Goal: Find specific page/section: Find specific page/section

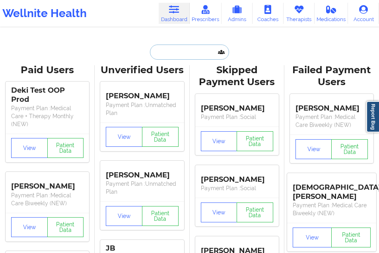
click at [167, 50] on input "text" at bounding box center [189, 52] width 79 height 15
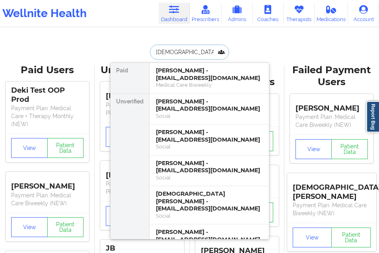
type input "[DEMOGRAPHIC_DATA][PERSON_NAME]"
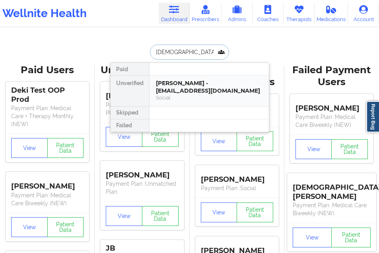
click at [173, 82] on div "[PERSON_NAME] - [EMAIL_ADDRESS][DOMAIN_NAME]" at bounding box center [209, 87] width 107 height 15
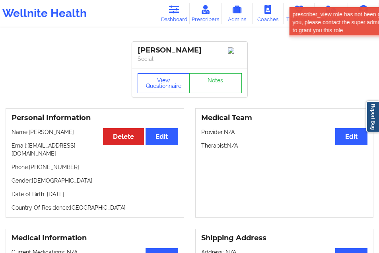
click at [167, 82] on button "View Questionnaire" at bounding box center [164, 83] width 53 height 20
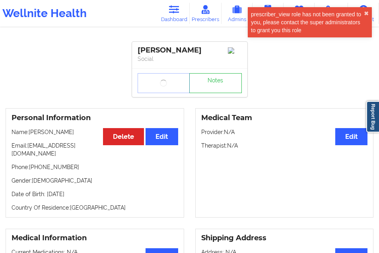
click at [361, 13] on div "prescriber_view role has not been granted to you, please contact the super admi…" at bounding box center [307, 22] width 113 height 24
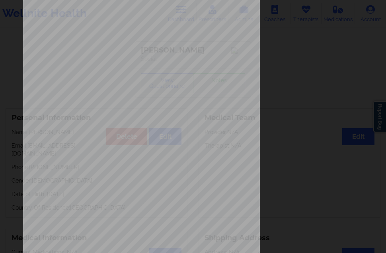
scroll to position [127, 0]
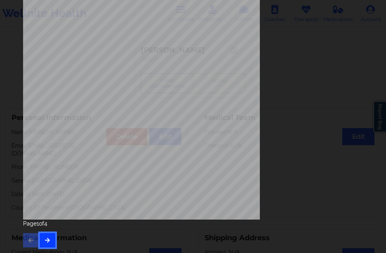
click at [45, 239] on icon "button" at bounding box center [47, 240] width 7 height 5
click at [49, 238] on icon "button" at bounding box center [47, 240] width 7 height 5
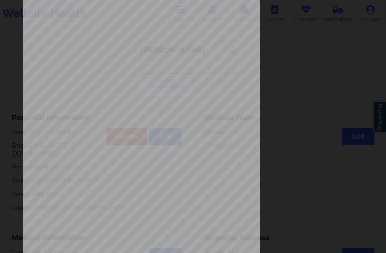
scroll to position [0, 0]
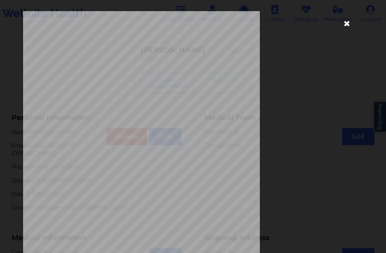
click at [341, 23] on icon at bounding box center [347, 23] width 13 height 13
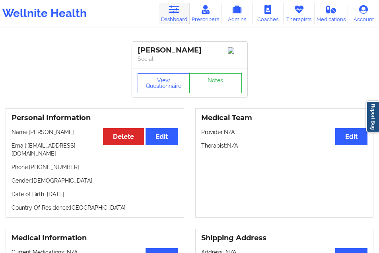
click at [178, 14] on icon at bounding box center [174, 9] width 10 height 9
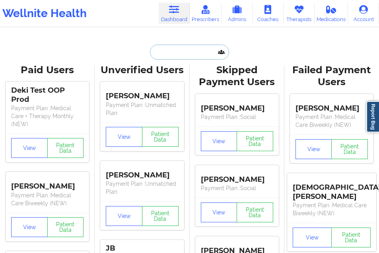
click at [156, 51] on input "text" at bounding box center [189, 52] width 79 height 15
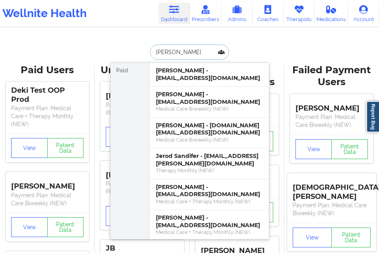
type input "[PERSON_NAME]"
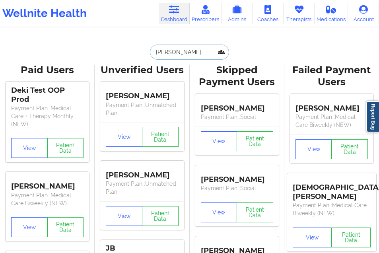
click at [183, 53] on input "[PERSON_NAME]" at bounding box center [189, 52] width 79 height 15
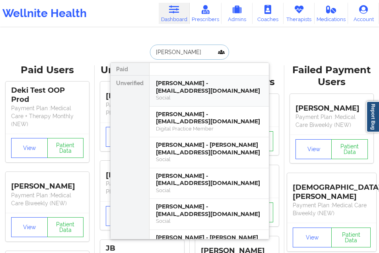
click at [165, 90] on div "[PERSON_NAME] - [EMAIL_ADDRESS][DOMAIN_NAME]" at bounding box center [209, 87] width 107 height 15
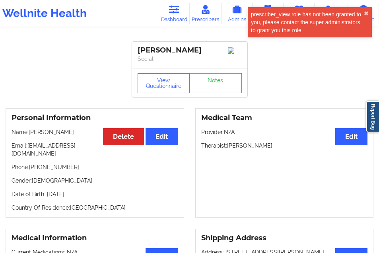
click at [176, 25] on div "Wellnite Health Dashboard Prescribers Admins Coaches Therapists Medications Acc…" at bounding box center [189, 13] width 379 height 27
click at [179, 18] on link "Dashboard" at bounding box center [174, 13] width 31 height 21
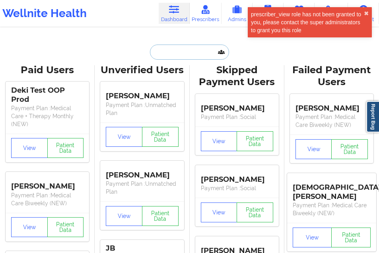
click at [170, 54] on input "text" at bounding box center [189, 52] width 79 height 15
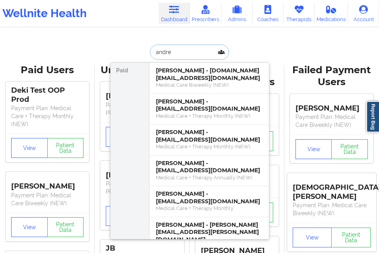
type input "[PERSON_NAME]"
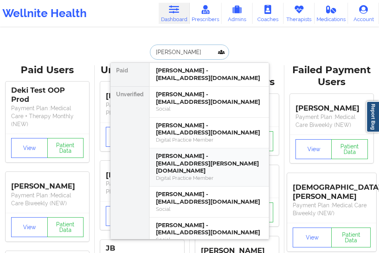
click at [189, 150] on div "[PERSON_NAME] - [EMAIL_ADDRESS][PERSON_NAME][DOMAIN_NAME] Digital Practice Memb…" at bounding box center [209, 167] width 119 height 38
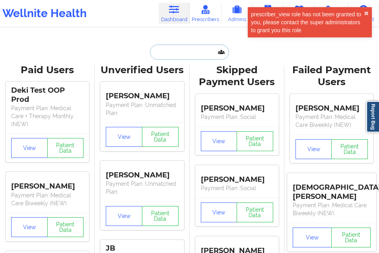
click at [168, 53] on input "text" at bounding box center [189, 52] width 79 height 15
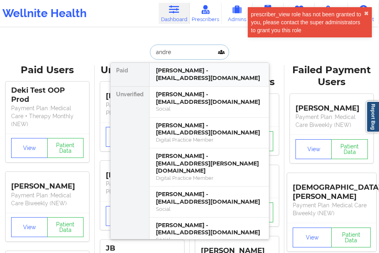
type input "[PERSON_NAME]"
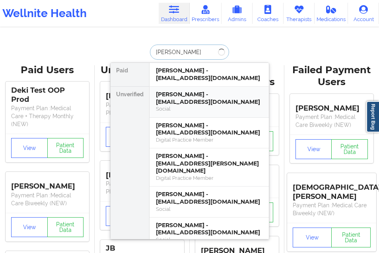
click at [189, 93] on div "[PERSON_NAME] - [EMAIL_ADDRESS][DOMAIN_NAME]" at bounding box center [209, 98] width 107 height 15
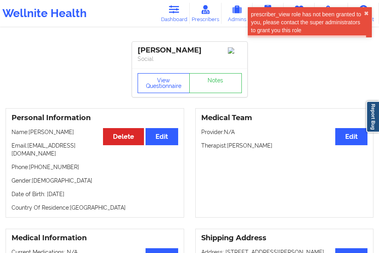
click at [169, 88] on button "View Questionnaire" at bounding box center [164, 83] width 53 height 20
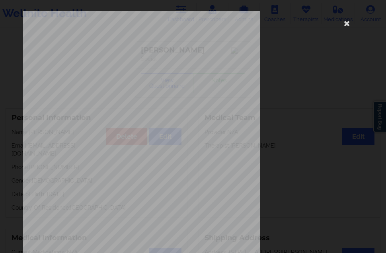
scroll to position [127, 0]
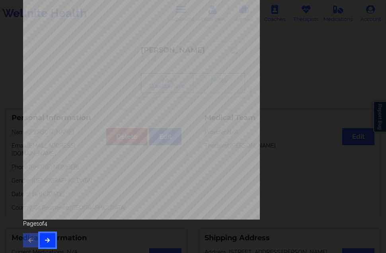
click at [48, 241] on icon "button" at bounding box center [47, 240] width 7 height 5
click at [51, 242] on button "button" at bounding box center [48, 240] width 16 height 14
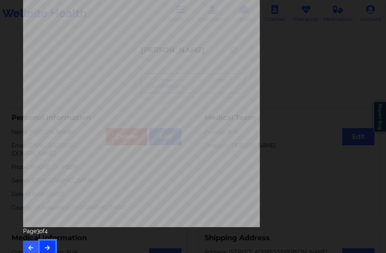
scroll to position [119, 0]
click at [49, 247] on icon "button" at bounding box center [47, 247] width 7 height 5
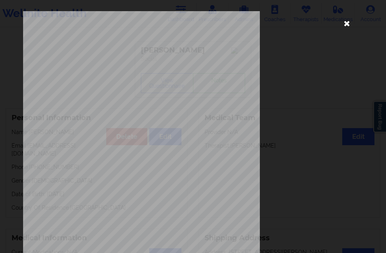
click at [345, 23] on icon at bounding box center [347, 23] width 13 height 13
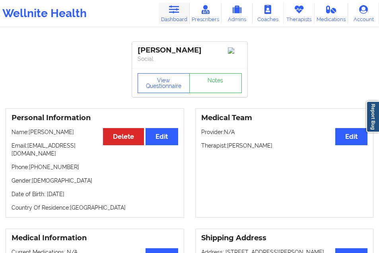
click at [175, 16] on link "Dashboard" at bounding box center [174, 13] width 31 height 21
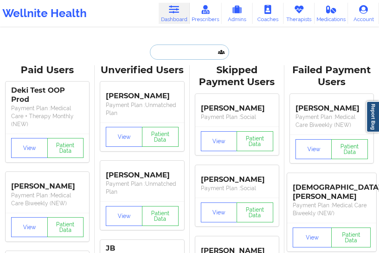
click at [160, 55] on input "text" at bounding box center [189, 52] width 79 height 15
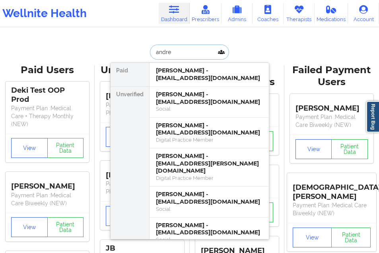
type input "[PERSON_NAME]"
click at [193, 124] on div "[PERSON_NAME] - [EMAIL_ADDRESS][DOMAIN_NAME]" at bounding box center [209, 129] width 107 height 15
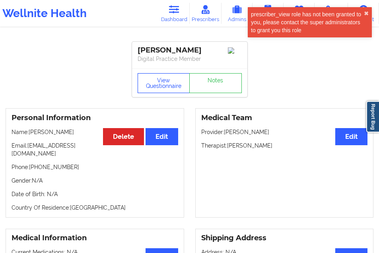
click at [169, 89] on button "View Questionnaire" at bounding box center [164, 83] width 53 height 20
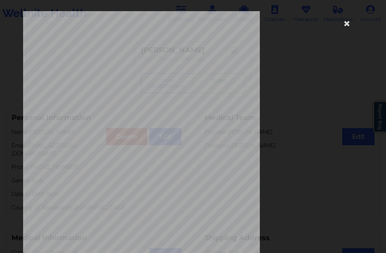
scroll to position [127, 0]
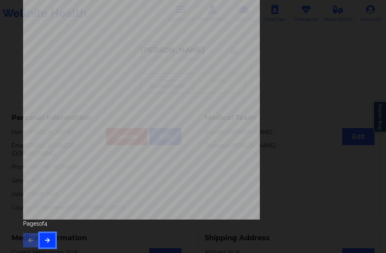
click at [45, 234] on button "button" at bounding box center [48, 240] width 16 height 14
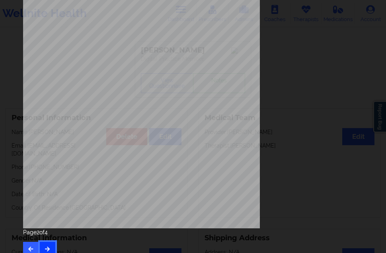
scroll to position [119, 0]
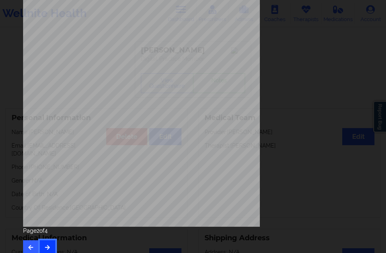
click at [47, 243] on button "button" at bounding box center [48, 247] width 16 height 14
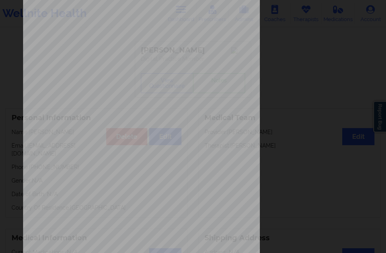
scroll to position [0, 0]
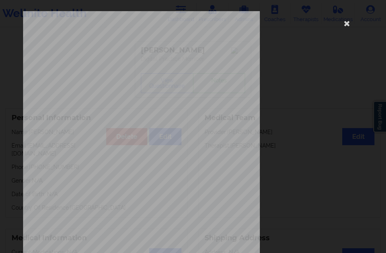
click at [344, 30] on div "This patient has not provided the type of insurance Insurance Member ID for pat…" at bounding box center [193, 178] width 340 height 335
click at [344, 23] on icon at bounding box center [347, 23] width 13 height 13
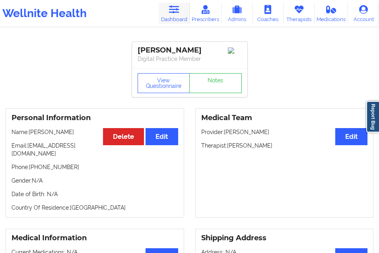
click at [177, 18] on link "Dashboard" at bounding box center [174, 13] width 31 height 21
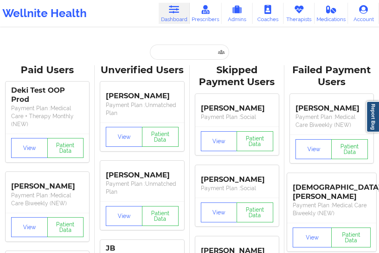
click at [168, 57] on input "text" at bounding box center [189, 52] width 79 height 15
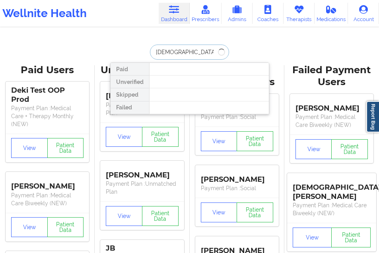
type input "[PERSON_NAME]"
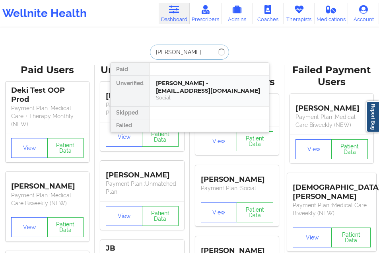
click at [160, 85] on div "[PERSON_NAME] - [EMAIL_ADDRESS][DOMAIN_NAME]" at bounding box center [209, 87] width 107 height 15
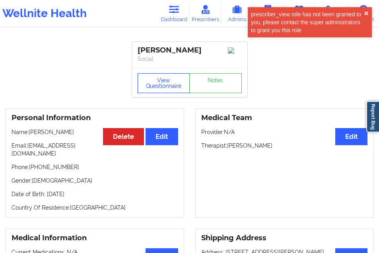
click at [155, 87] on button "View Questionnaire" at bounding box center [164, 83] width 53 height 20
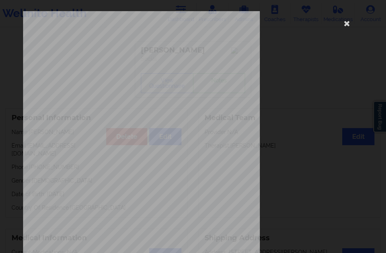
scroll to position [127, 0]
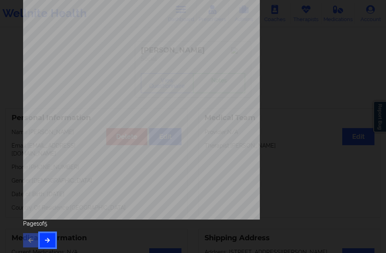
click at [46, 238] on icon "button" at bounding box center [47, 240] width 7 height 5
click at [49, 243] on button "button" at bounding box center [48, 240] width 16 height 14
click at [50, 236] on button "button" at bounding box center [48, 240] width 16 height 14
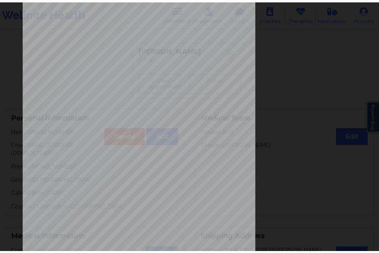
scroll to position [0, 0]
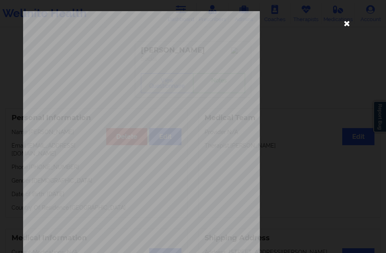
click at [341, 24] on icon at bounding box center [347, 23] width 13 height 13
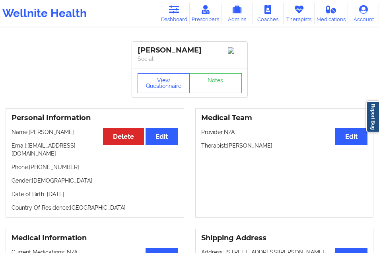
click at [170, 83] on button "View Questionnaire" at bounding box center [164, 83] width 53 height 20
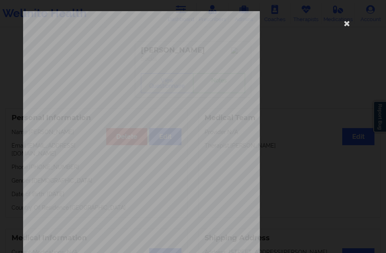
scroll to position [127, 0]
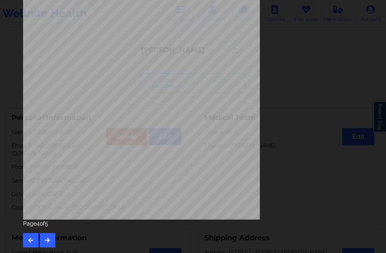
click at [52, 230] on div "Page 4 of 5" at bounding box center [193, 234] width 340 height 28
click at [49, 234] on button "button" at bounding box center [48, 240] width 16 height 14
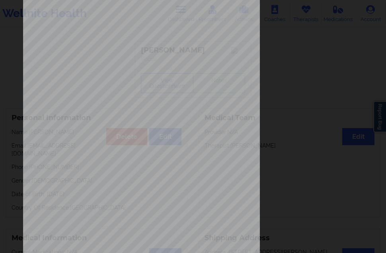
scroll to position [119, 0]
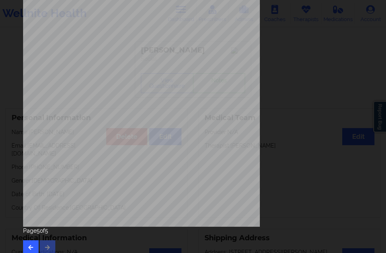
click at [46, 239] on div "Page 5 of 5" at bounding box center [193, 241] width 340 height 28
click at [31, 243] on button "button" at bounding box center [31, 247] width 16 height 14
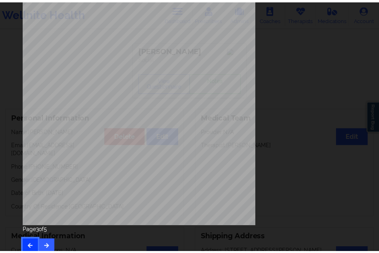
scroll to position [0, 0]
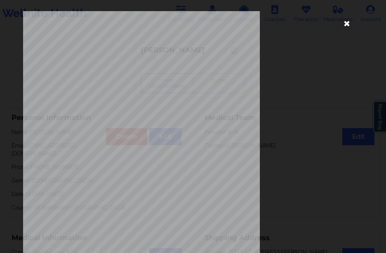
click at [344, 22] on icon at bounding box center [347, 23] width 13 height 13
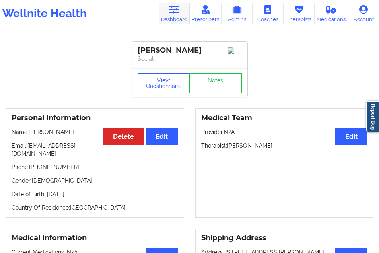
click at [175, 16] on link "Dashboard" at bounding box center [174, 13] width 31 height 21
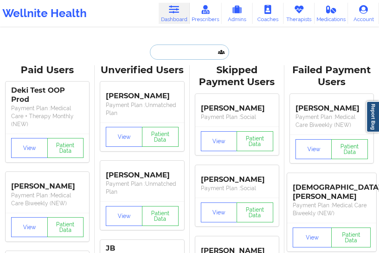
click at [166, 50] on input "text" at bounding box center [189, 52] width 79 height 15
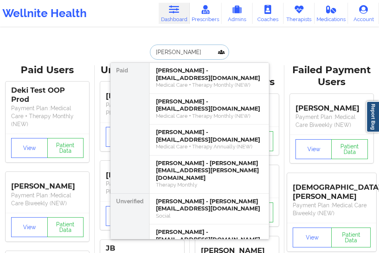
type input "[PERSON_NAME]"
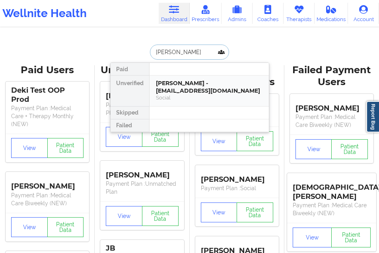
click at [160, 89] on div "[PERSON_NAME] - [EMAIL_ADDRESS][DOMAIN_NAME]" at bounding box center [209, 87] width 107 height 15
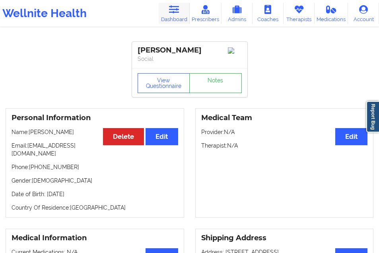
click at [178, 16] on link "Dashboard" at bounding box center [174, 13] width 31 height 21
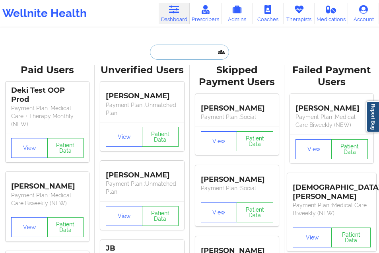
click at [170, 52] on input "text" at bounding box center [189, 52] width 79 height 15
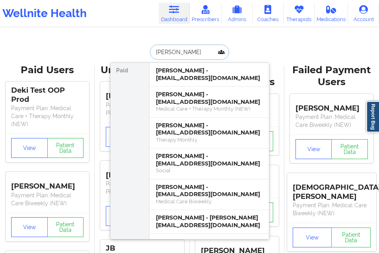
type input "[PERSON_NAME]"
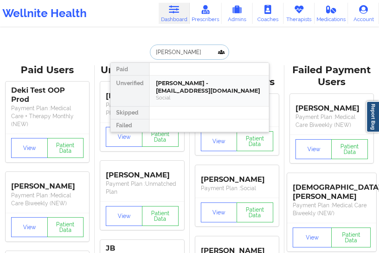
click at [182, 87] on div "[PERSON_NAME] - [EMAIL_ADDRESS][DOMAIN_NAME]" at bounding box center [209, 87] width 107 height 15
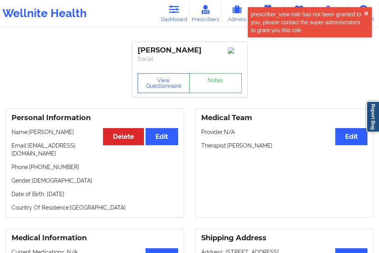
click at [367, 10] on div "prescriber_view role has not been granted to you, please contact the super admi…" at bounding box center [310, 22] width 124 height 30
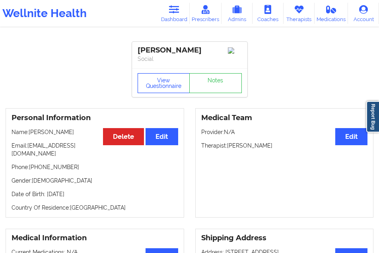
click at [159, 86] on button "View Questionnaire" at bounding box center [164, 83] width 53 height 20
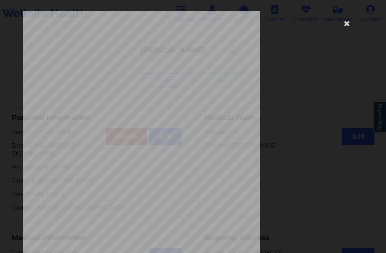
scroll to position [127, 0]
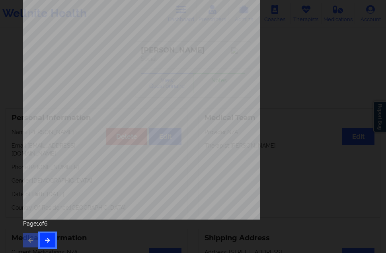
click at [47, 238] on icon "button" at bounding box center [47, 240] width 7 height 5
click at [48, 238] on icon "button" at bounding box center [47, 240] width 7 height 5
click at [47, 236] on button "button" at bounding box center [48, 240] width 16 height 14
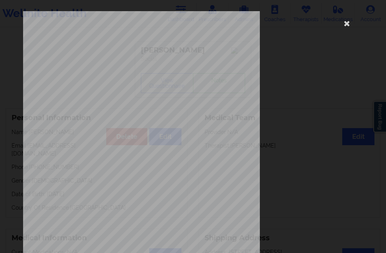
scroll to position [119, 0]
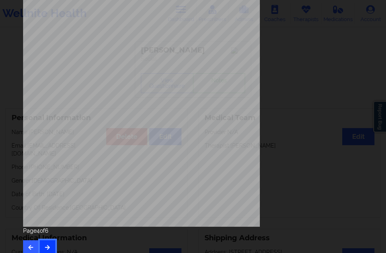
click at [49, 245] on icon "button" at bounding box center [47, 247] width 7 height 5
click at [49, 247] on icon "button" at bounding box center [47, 247] width 7 height 5
click at [31, 252] on button "button" at bounding box center [31, 247] width 16 height 14
click at [33, 245] on icon "button" at bounding box center [30, 247] width 7 height 5
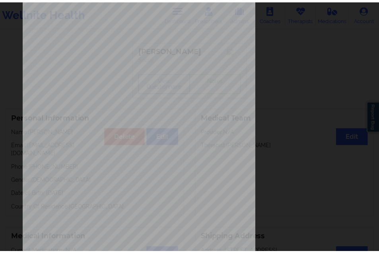
scroll to position [0, 0]
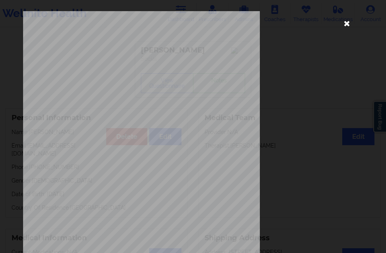
click at [347, 24] on icon at bounding box center [347, 23] width 13 height 13
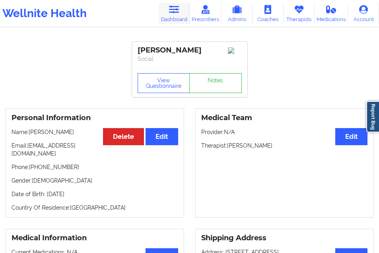
click at [166, 12] on link "Dashboard" at bounding box center [174, 13] width 31 height 21
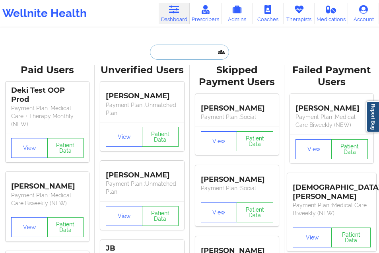
click at [162, 53] on input "text" at bounding box center [189, 52] width 79 height 15
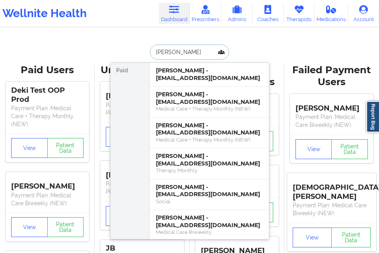
type input "[PERSON_NAME]"
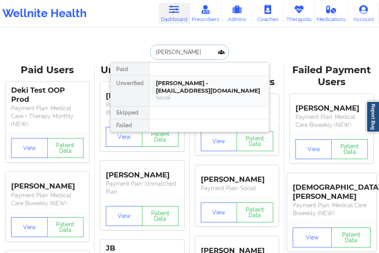
click at [179, 97] on div "Social" at bounding box center [209, 97] width 107 height 7
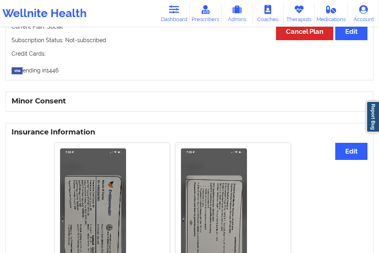
scroll to position [398, 0]
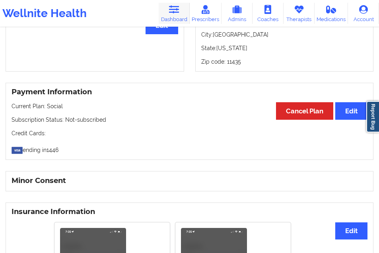
click at [178, 17] on link "Dashboard" at bounding box center [174, 13] width 31 height 21
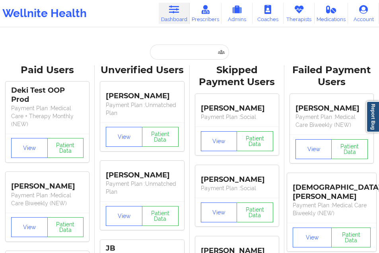
click at [164, 59] on input "text" at bounding box center [189, 52] width 79 height 15
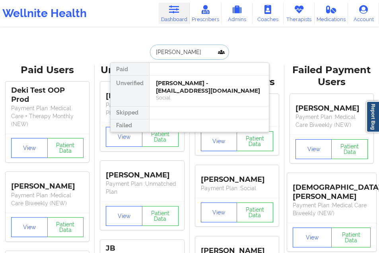
type input "[PERSON_NAME]"
click at [175, 91] on div "[PERSON_NAME] - [EMAIL_ADDRESS][DOMAIN_NAME]" at bounding box center [209, 87] width 107 height 15
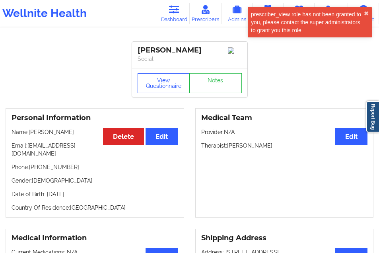
click at [170, 80] on button "View Questionnaire" at bounding box center [164, 83] width 53 height 20
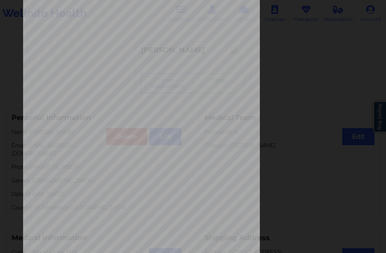
scroll to position [127, 0]
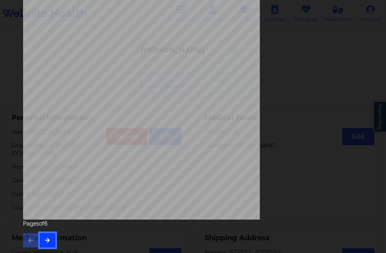
click at [43, 242] on button "button" at bounding box center [48, 240] width 16 height 14
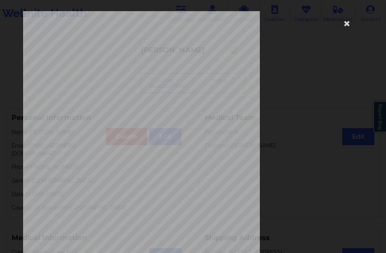
scroll to position [119, 0]
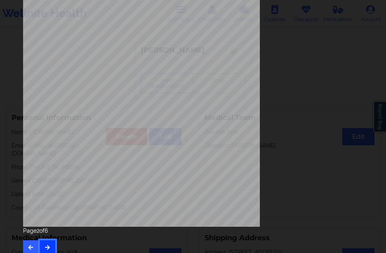
click at [45, 242] on button "button" at bounding box center [48, 247] width 16 height 14
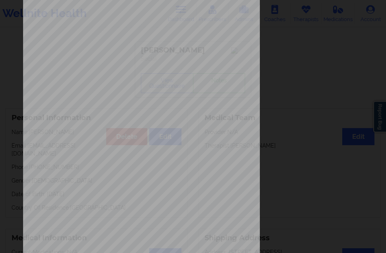
scroll to position [127, 0]
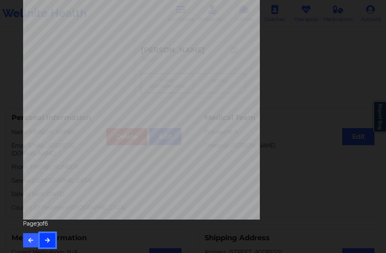
click at [42, 241] on button "button" at bounding box center [48, 240] width 16 height 14
drag, startPoint x: 46, startPoint y: 249, endPoint x: 49, endPoint y: 246, distance: 4.5
click at [46, 249] on div "Insurance company type details by patient commercial Page 4 of 6" at bounding box center [193, 66] width 351 height 374
click at [50, 244] on button "button" at bounding box center [48, 240] width 16 height 14
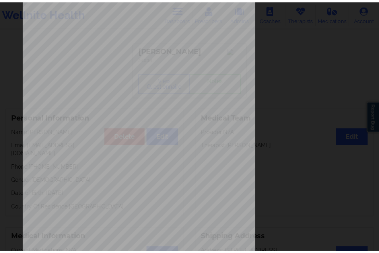
scroll to position [0, 0]
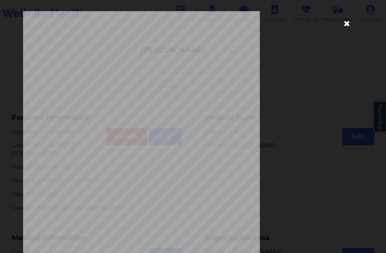
click at [345, 21] on icon at bounding box center [347, 23] width 13 height 13
